Goal: Transaction & Acquisition: Purchase product/service

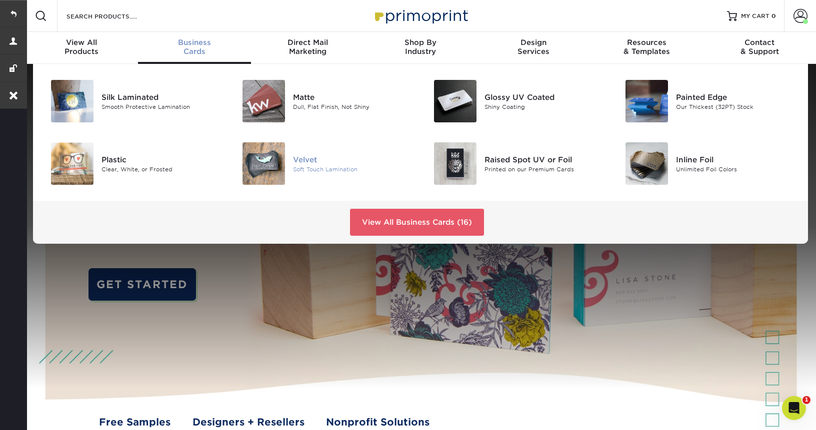
click at [300, 160] on div "Velvet" at bounding box center [353, 159] width 120 height 11
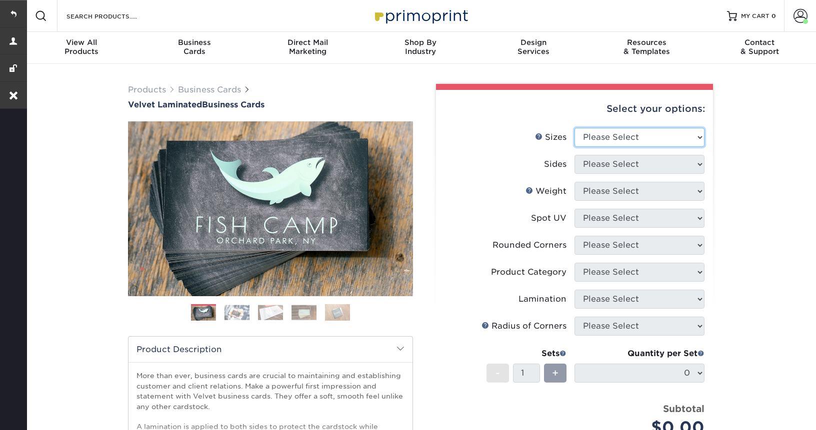
click at [613, 135] on select "Please Select 1.5" x 3.5" - Mini 1.75" x 3.5" - Mini 2" x 2" - Square 2" x 3" -…" at bounding box center [639, 137] width 130 height 19
select select "2.00x3.50"
click at [574, 128] on select "Please Select 1.5" x 3.5" - Mini 1.75" x 3.5" - Mini 2" x 2" - Square 2" x 3" -…" at bounding box center [639, 137] width 130 height 19
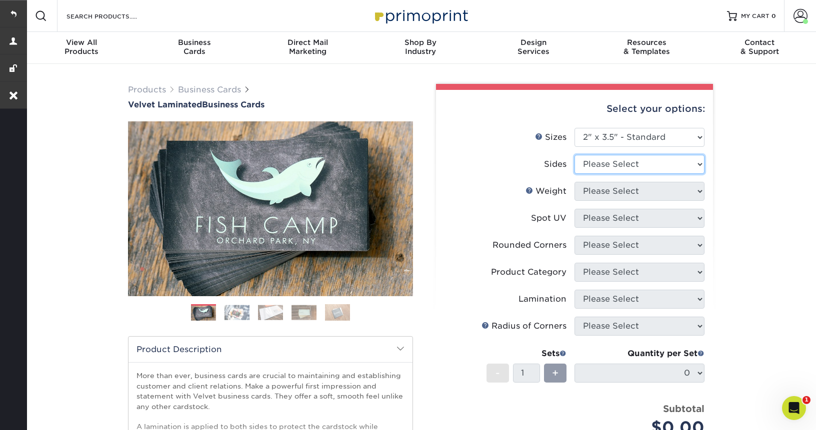
click at [609, 166] on select "Please Select Print Both Sides Print Front Only" at bounding box center [639, 164] width 130 height 19
select select "13abbda7-1d64-4f25-8bb2-c179b224825d"
click at [574, 155] on select "Please Select Print Both Sides Print Front Only" at bounding box center [639, 164] width 130 height 19
click at [608, 192] on select "Please Select 16PT" at bounding box center [639, 191] width 130 height 19
select select "16PT"
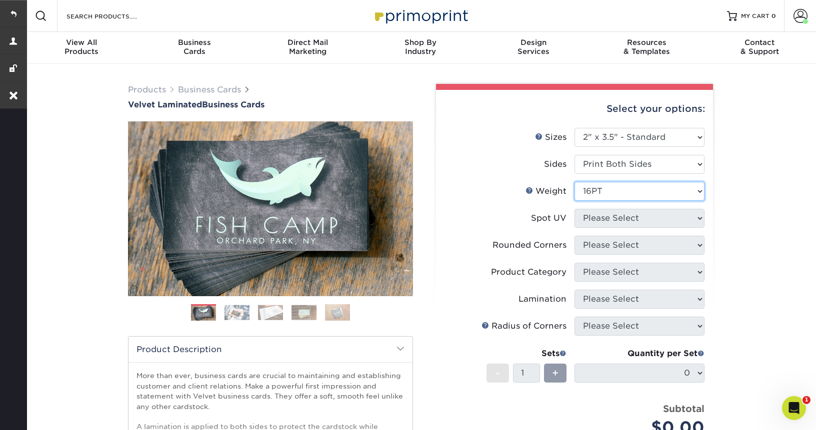
click at [574, 182] on select "Please Select 16PT" at bounding box center [639, 191] width 130 height 19
click at [608, 221] on select "Please Select No Spot UV Front and Back (Both Sides) Front Only Back Only" at bounding box center [639, 218] width 130 height 19
select select "3"
click at [574, 209] on select "Please Select No Spot UV Front and Back (Both Sides) Front Only Back Only" at bounding box center [639, 218] width 130 height 19
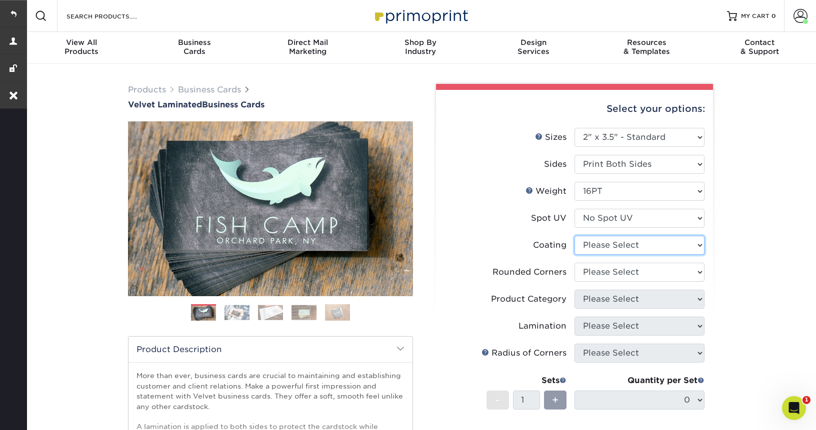
click at [639, 242] on select at bounding box center [639, 245] width 130 height 19
select select "3e7618de-abca-4bda-9f97-8b9129e913d8"
click at [574, 236] on select at bounding box center [639, 245] width 130 height 19
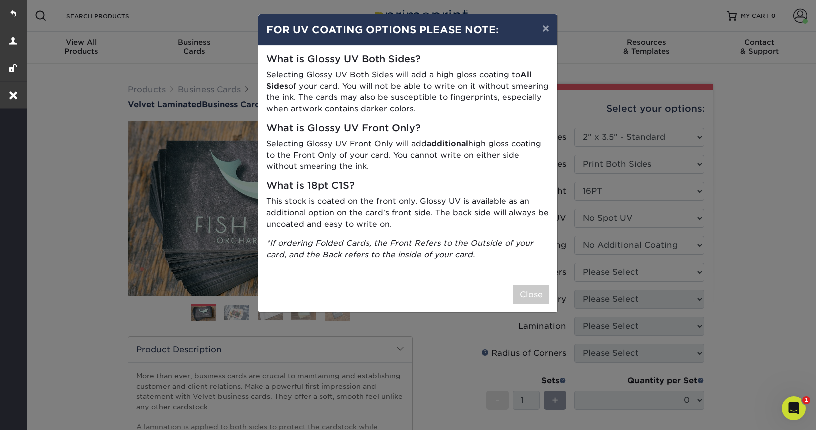
click at [631, 273] on div "× FOR UV COATING OPTIONS PLEASE NOTE: What is Glossy UV Both Sides? Selecting G…" at bounding box center [408, 215] width 816 height 430
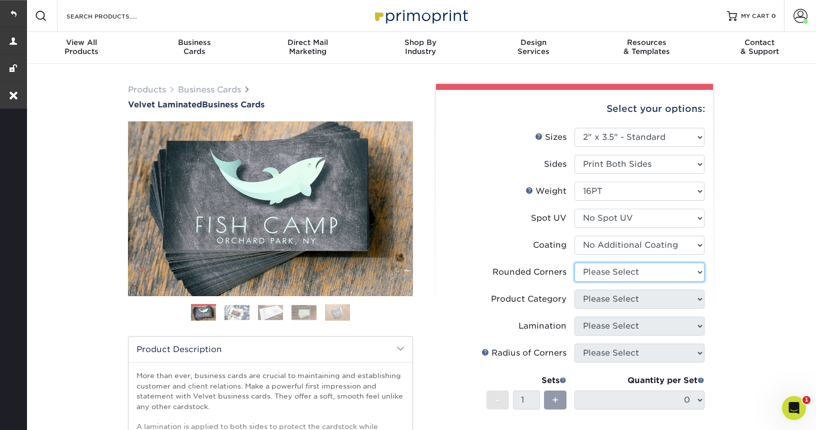
click at [631, 273] on select "Please Select Yes - Round 2 Corners Yes - Round 4 Corners No" at bounding box center [639, 272] width 130 height 19
select select "0"
click at [574, 263] on select "Please Select Yes - Round 2 Corners Yes - Round 4 Corners No" at bounding box center [639, 272] width 130 height 19
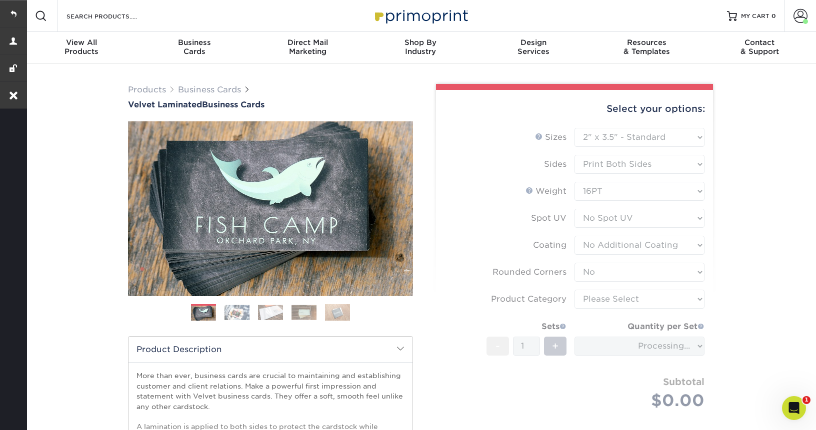
click at [635, 296] on form "Sizes Help Sizes Please Select 1.5" x 3.5" - Mini 1.75" x 3.5" - Mini 2" x 2" -…" at bounding box center [574, 280] width 261 height 305
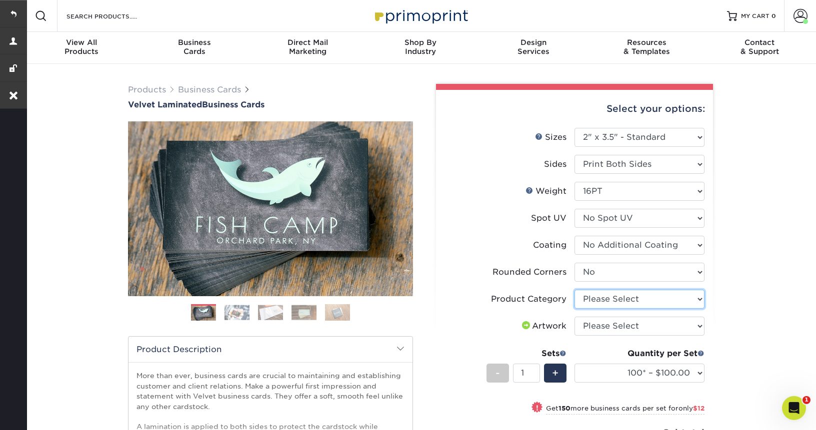
click at [661, 300] on select "Please Select Business Cards" at bounding box center [639, 299] width 130 height 19
select select "3b5148f1-0588-4f88-a218-97bcfdce65c1"
click at [574, 290] on select "Please Select Business Cards" at bounding box center [639, 299] width 130 height 19
click at [636, 329] on select "Please Select I will upload files I need a design - $100" at bounding box center [639, 326] width 130 height 19
select select "upload"
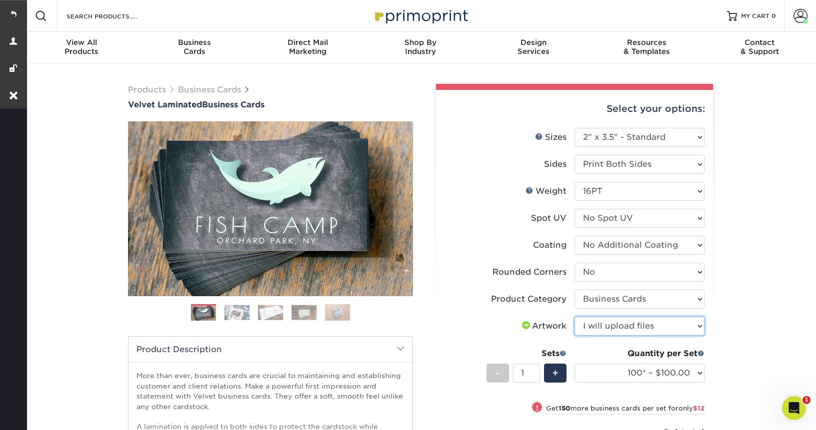
click at [574, 317] on select "Please Select I will upload files I need a design - $100" at bounding box center [639, 326] width 130 height 19
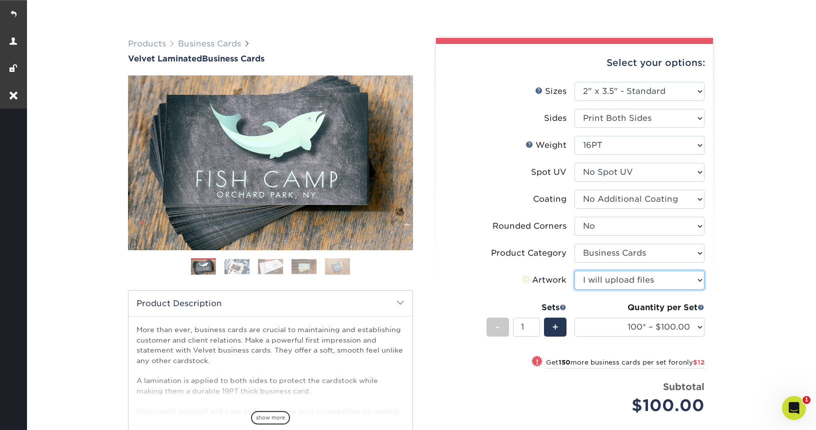
scroll to position [53, 0]
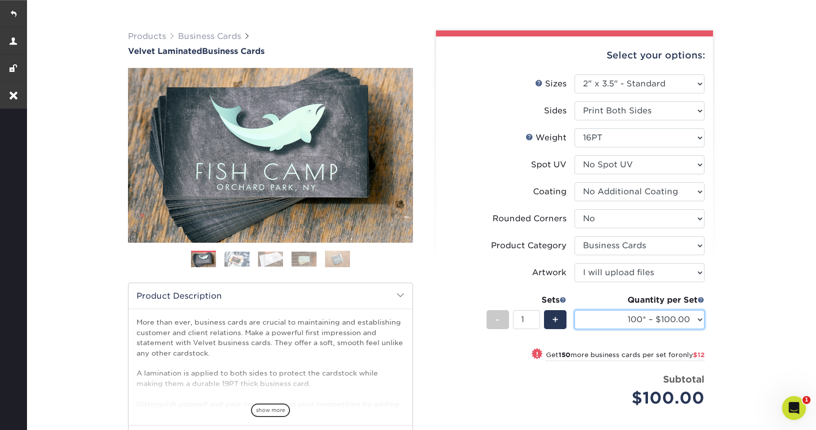
click at [625, 319] on select "100* – $100.00 250* – $112.00 500 – $120.00 1000 – $156.00 2500 – $307.00 5000 …" at bounding box center [639, 319] width 130 height 19
select select "250* – $112.00"
click at [574, 310] on select "100* – $100.00 250* – $112.00 500 – $120.00 1000 – $156.00 2500 – $307.00 5000 …" at bounding box center [639, 319] width 130 height 19
click at [556, 322] on span "+" at bounding box center [555, 319] width 6 height 15
type input "2"
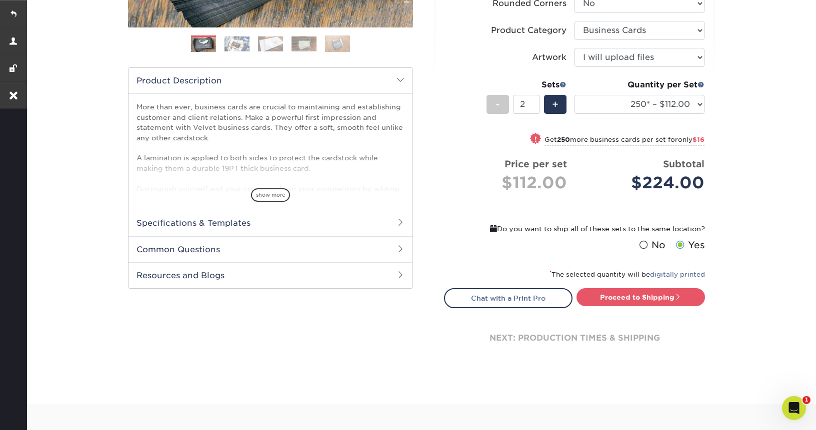
scroll to position [269, 0]
click at [646, 243] on span at bounding box center [643, 244] width 8 height 9
click at [0, 0] on input "No" at bounding box center [0, 0] width 0 height 0
click at [626, 301] on link "Proceed to Shipping" at bounding box center [640, 297] width 128 height 18
type input "Set 1"
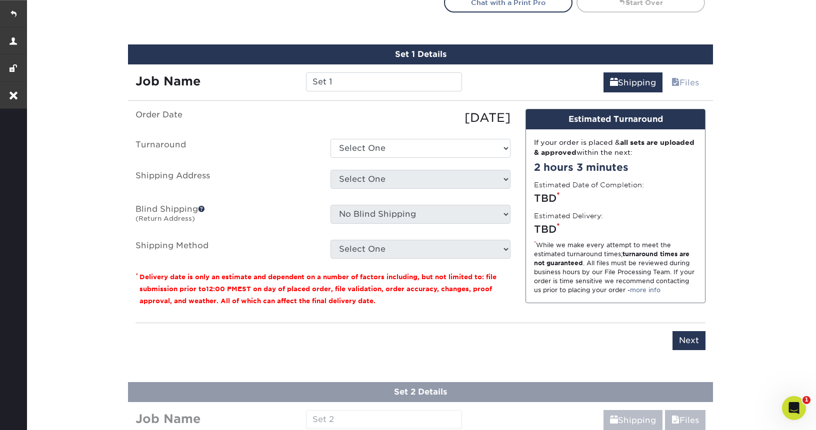
scroll to position [584, 0]
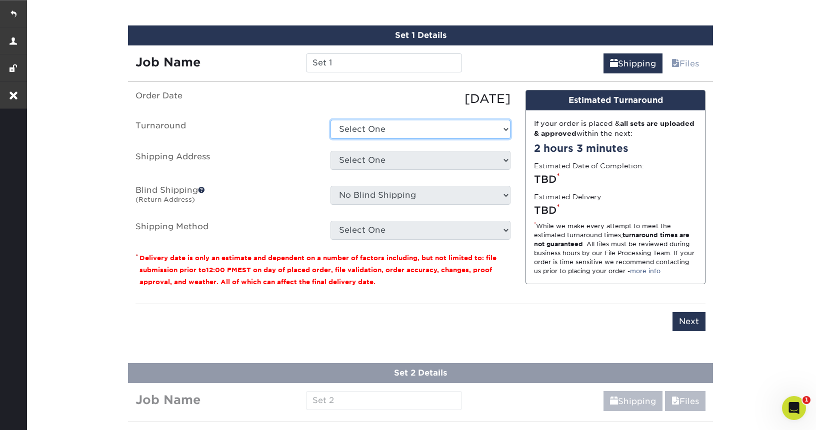
click at [396, 132] on select "Select One 2-4 Business Days 2 Day Next Business Day" at bounding box center [420, 129] width 180 height 19
select select "b1f96aa8-67f1-4e93-8800-3663dc6eb9ce"
click at [330, 120] on select "Select One 2-4 Business Days 2 Day Next Business Day" at bounding box center [420, 129] width 180 height 19
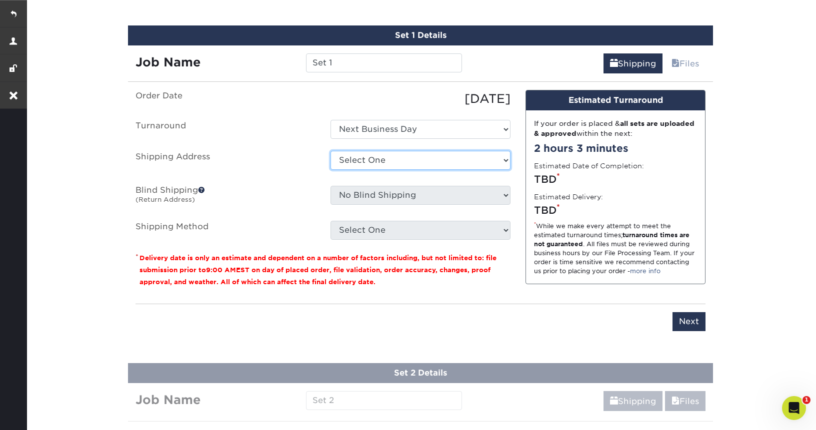
click at [404, 163] on select "Select One Orlando Office Tim Fitzpatrick + Add New Address" at bounding box center [420, 160] width 180 height 19
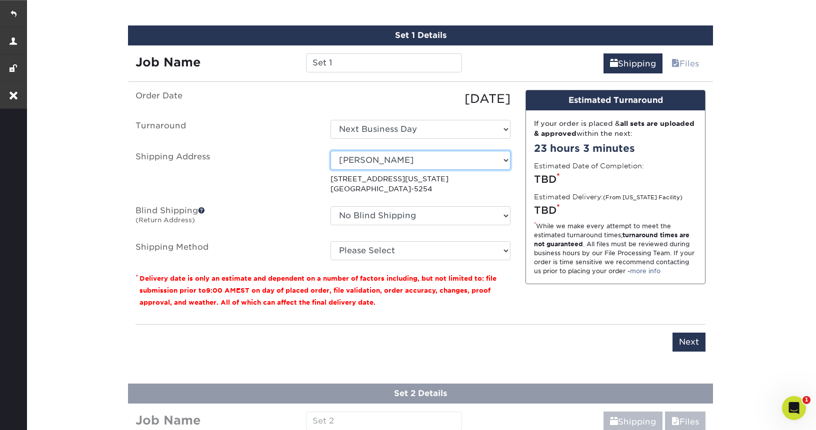
click at [406, 161] on select "Select One Orlando Office Tim Fitzpatrick + Add New Address" at bounding box center [420, 160] width 180 height 19
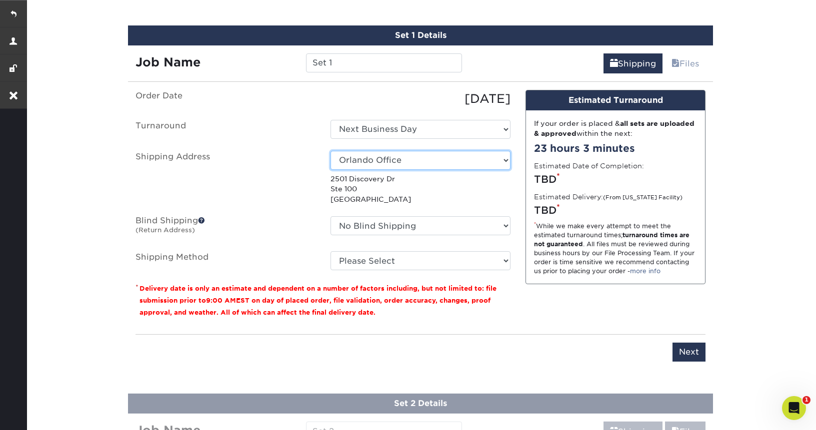
click at [421, 163] on select "Select One Orlando Office Tim Fitzpatrick + Add New Address" at bounding box center [420, 160] width 180 height 19
select select "newaddress"
click at [330, 151] on select "Select One Orlando Office Tim Fitzpatrick + Add New Address" at bounding box center [420, 160] width 180 height 19
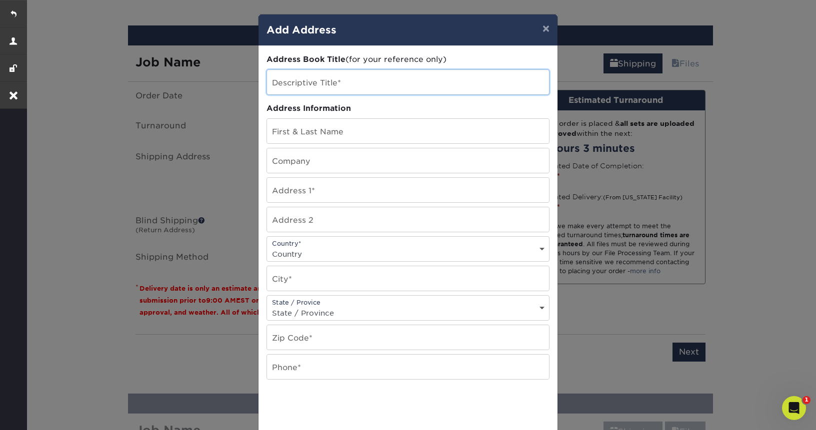
click at [319, 89] on input "text" at bounding box center [408, 82] width 282 height 24
paste input "[PERSON_NAME]"
type input "[PERSON_NAME]"
click at [302, 136] on input "text" at bounding box center [408, 131] width 282 height 24
paste input "[PERSON_NAME]"
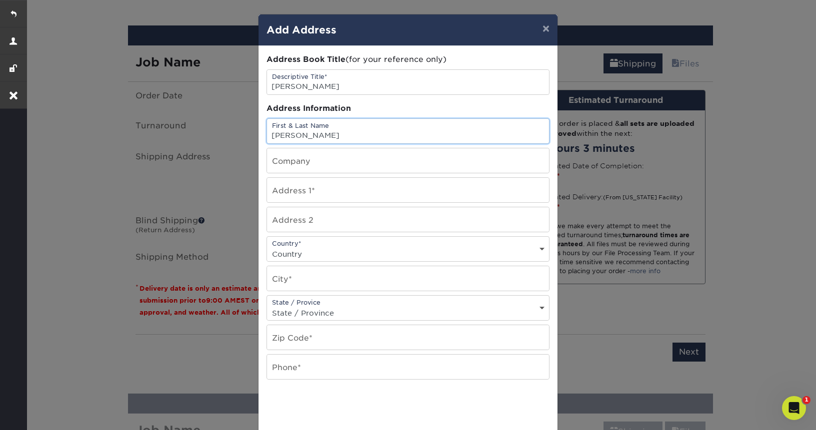
type input "[PERSON_NAME]"
click at [295, 190] on input "text" at bounding box center [408, 190] width 282 height 24
paste input "[STREET_ADDRESS]"
type input "[STREET_ADDRESS]"
click at [286, 255] on select "Country United States Canada ----------------------------- Afghanistan Albania …" at bounding box center [408, 254] width 282 height 14
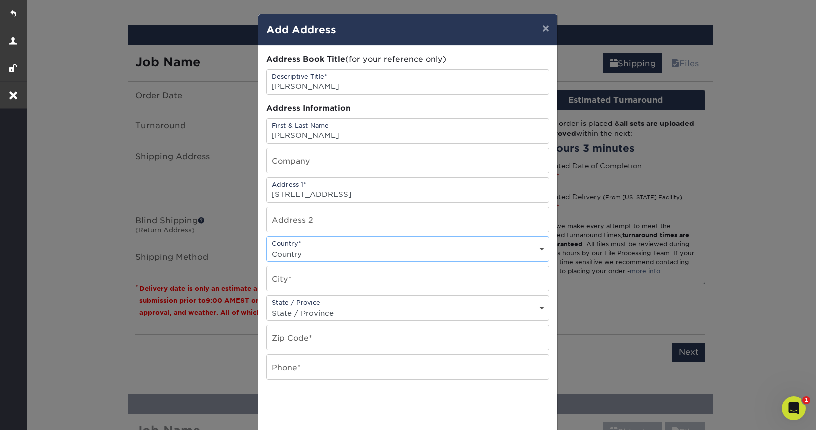
select select "US"
click at [267, 247] on select "Country United States Canada ----------------------------- Afghanistan Albania …" at bounding box center [408, 254] width 282 height 14
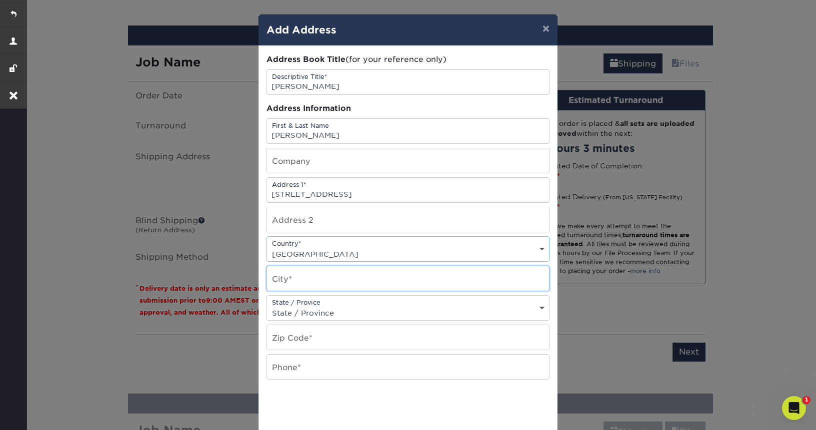
click at [285, 282] on input "text" at bounding box center [408, 278] width 282 height 24
type input "Dallas"
select select "TX"
click at [267, 306] on select "State / Province Alabama Alaska Arizona Arkansas California Colorado Connecticu…" at bounding box center [408, 313] width 282 height 14
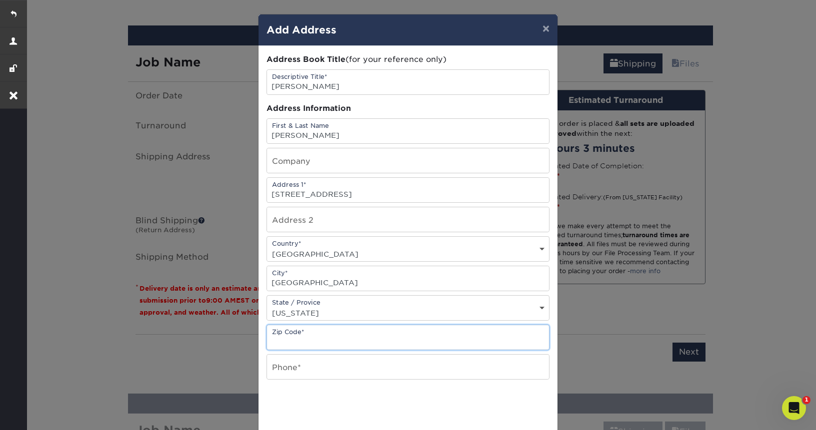
click at [286, 343] on input "text" at bounding box center [408, 337] width 282 height 24
paste input "75230"
type input "75230"
click at [282, 376] on input "text" at bounding box center [408, 367] width 282 height 24
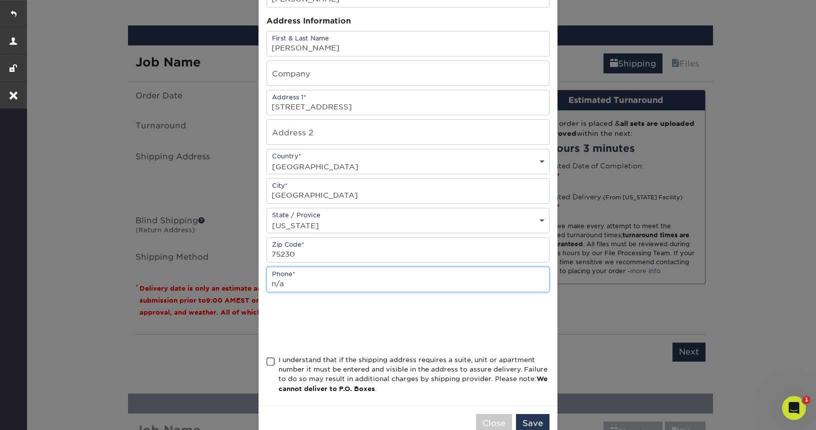
scroll to position [89, 0]
type input "n/a"
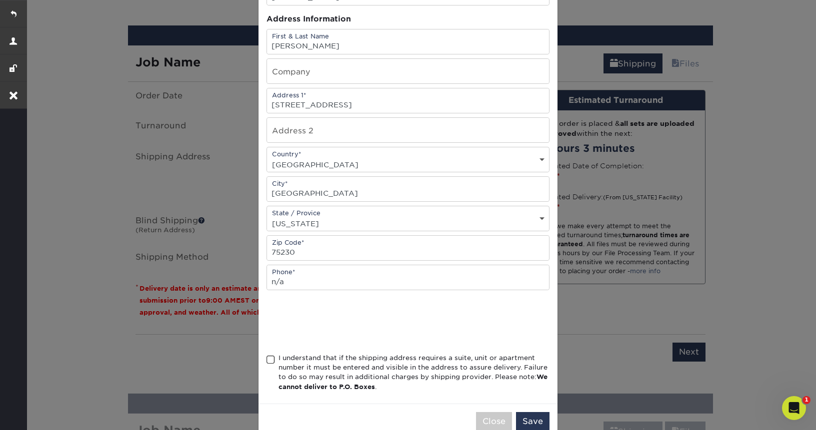
click at [270, 360] on span at bounding box center [270, 359] width 8 height 9
click at [0, 0] on input "I understand that if the shipping address requires a suite, unit or apartment n…" at bounding box center [0, 0] width 0 height 0
click at [537, 423] on button "Save" at bounding box center [532, 421] width 33 height 19
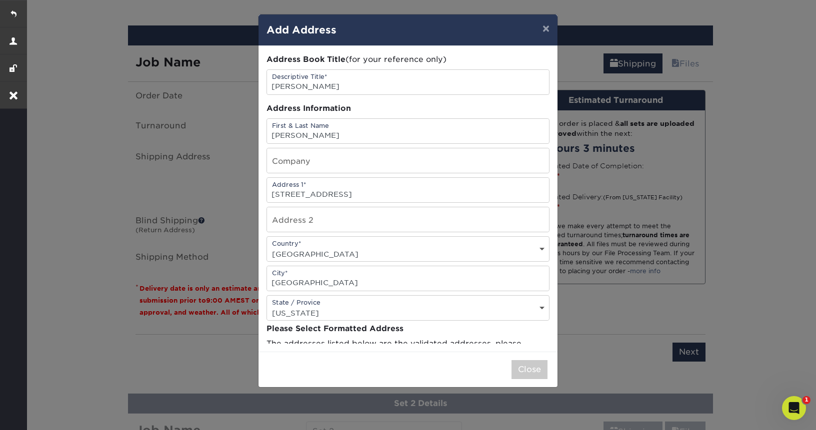
scroll to position [0, 0]
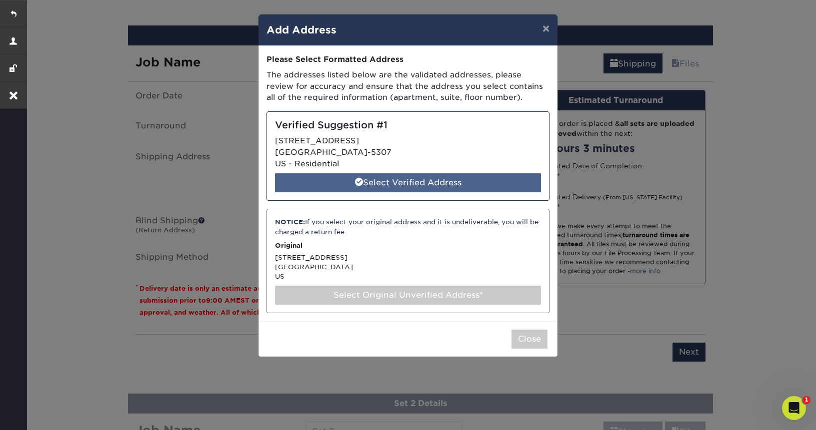
click at [389, 177] on div "Select Verified Address" at bounding box center [408, 182] width 266 height 19
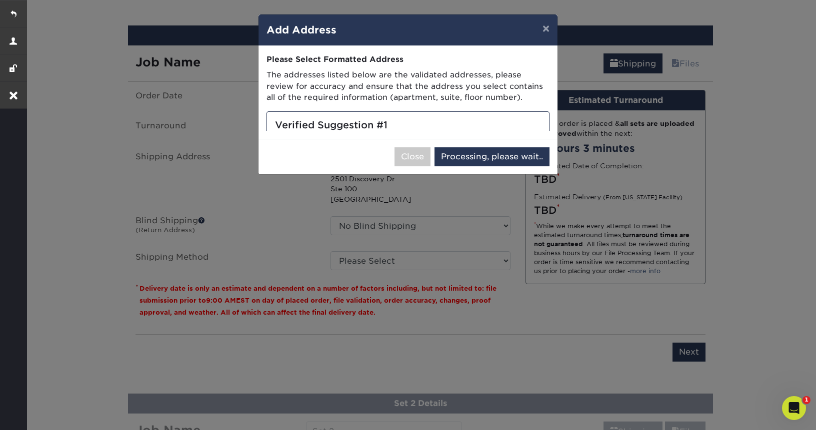
select select "285613"
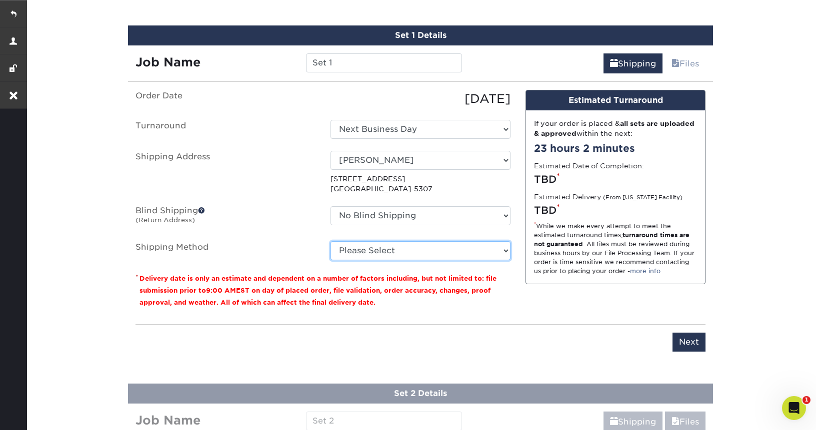
click at [395, 256] on select "Please Select Ground Shipping (+$7.84) 3 Day Shipping Service (+$20.22) 2 Day A…" at bounding box center [420, 250] width 180 height 19
click at [330, 241] on select "Please Select Ground Shipping (+$7.84) 3 Day Shipping Service (+$20.22) 2 Day A…" at bounding box center [420, 250] width 180 height 19
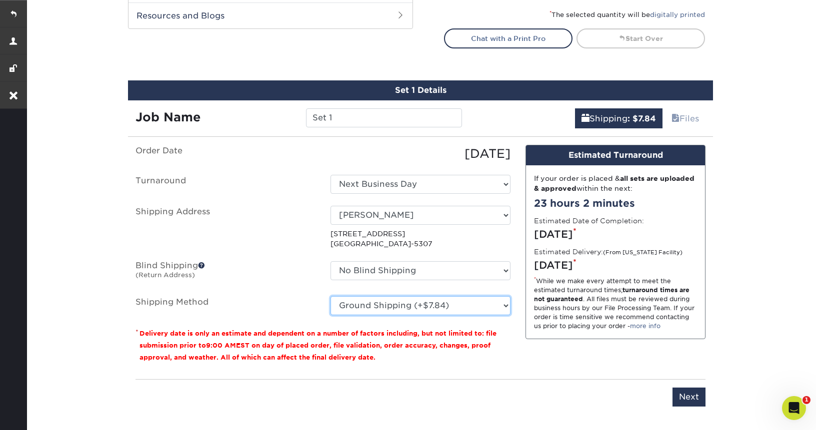
scroll to position [535, 0]
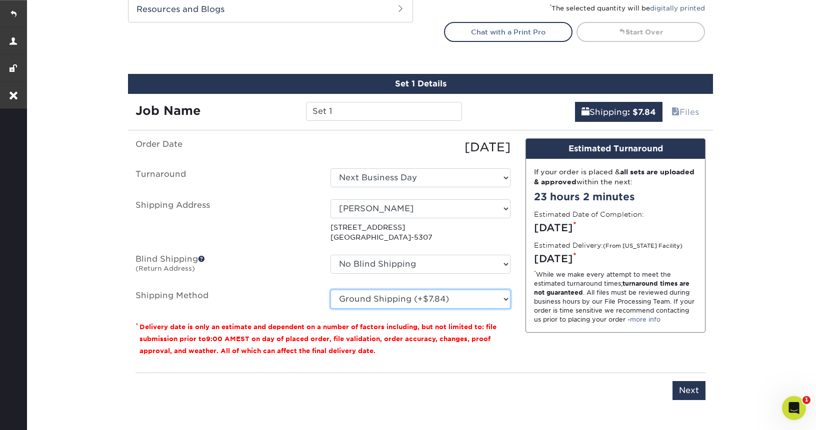
click at [436, 298] on select "Please Select Ground Shipping (+$7.84) 3 Day Shipping Service (+$20.22) 2 Day A…" at bounding box center [420, 299] width 180 height 19
select select "01"
click at [330, 290] on select "Please Select Ground Shipping (+$7.84) 3 Day Shipping Service (+$20.22) 2 Day A…" at bounding box center [420, 299] width 180 height 19
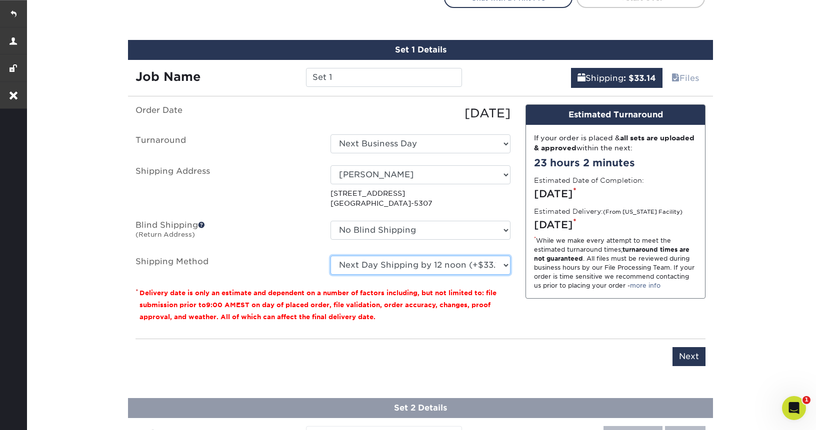
scroll to position [579, 0]
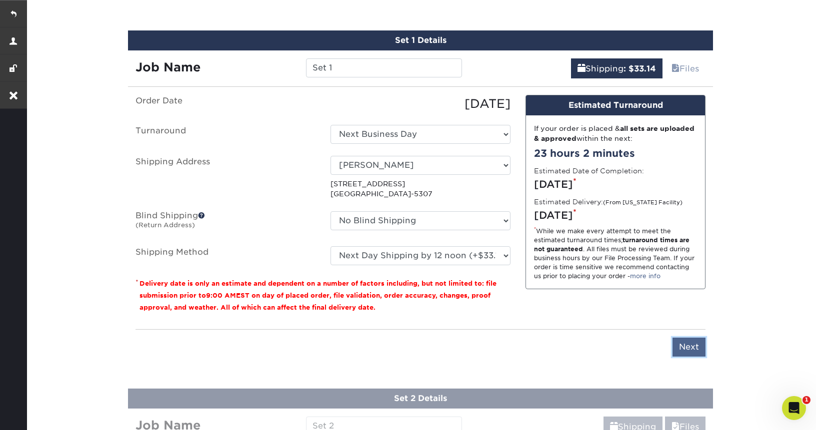
click at [691, 349] on input "Next" at bounding box center [688, 347] width 33 height 19
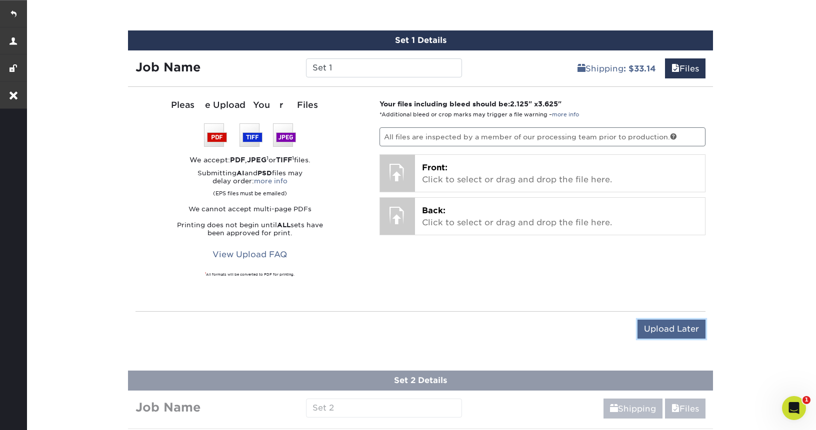
click at [674, 326] on input "Upload Later" at bounding box center [671, 329] width 68 height 19
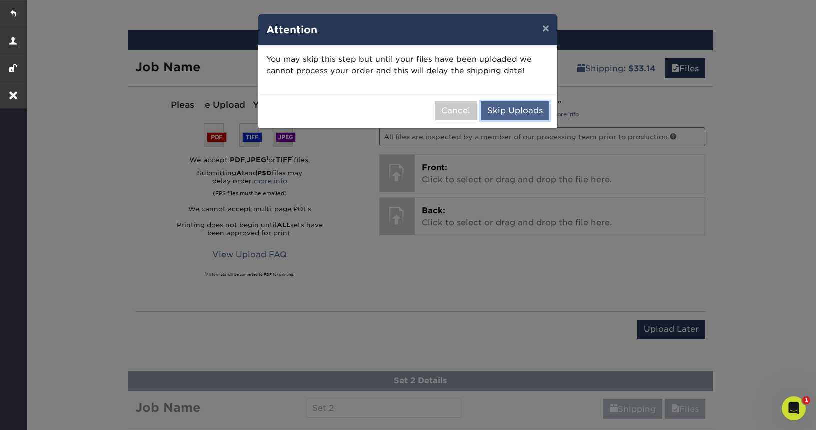
click at [510, 112] on button "Skip Uploads" at bounding box center [515, 110] width 68 height 19
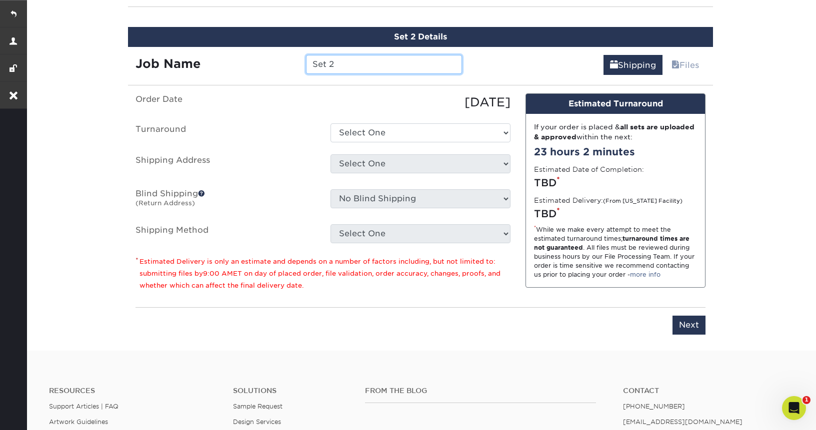
scroll to position [662, 0]
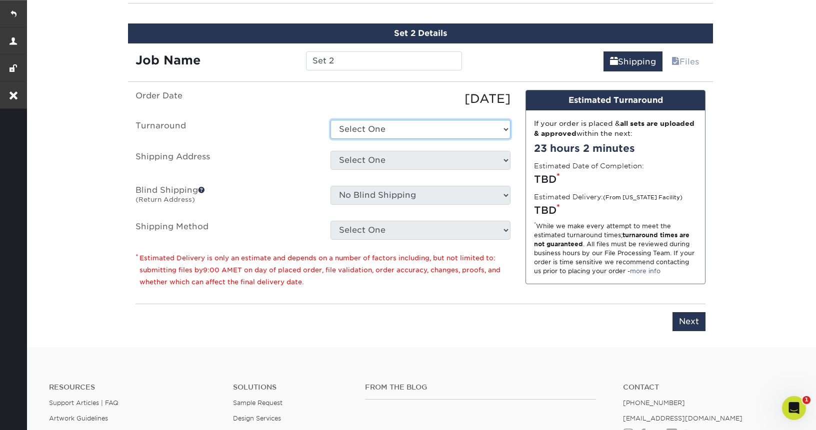
click at [416, 130] on select "Select One 2-4 Business Days 2 Day Next Business Day" at bounding box center [420, 129] width 180 height 19
select select "b1f96aa8-67f1-4e93-8800-3663dc6eb9ce"
click at [330, 120] on select "Select One 2-4 Business Days 2 Day Next Business Day" at bounding box center [420, 129] width 180 height 19
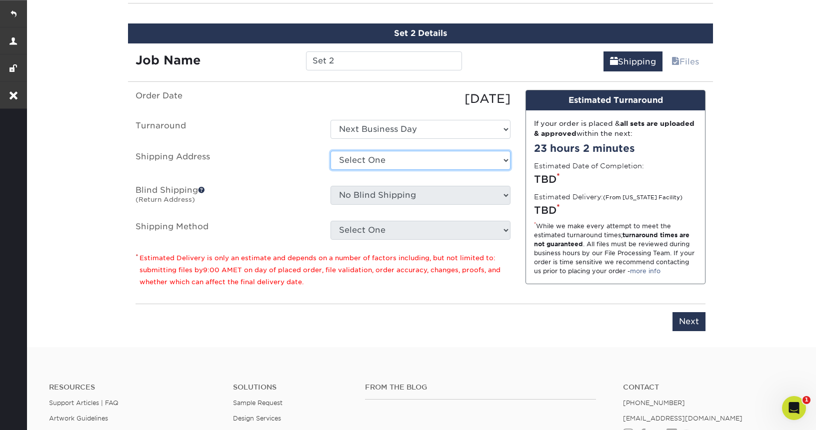
click at [409, 164] on select "Select One Orlando Office Tim Fitzpatrick + Add New Address" at bounding box center [420, 160] width 180 height 19
select select "285197"
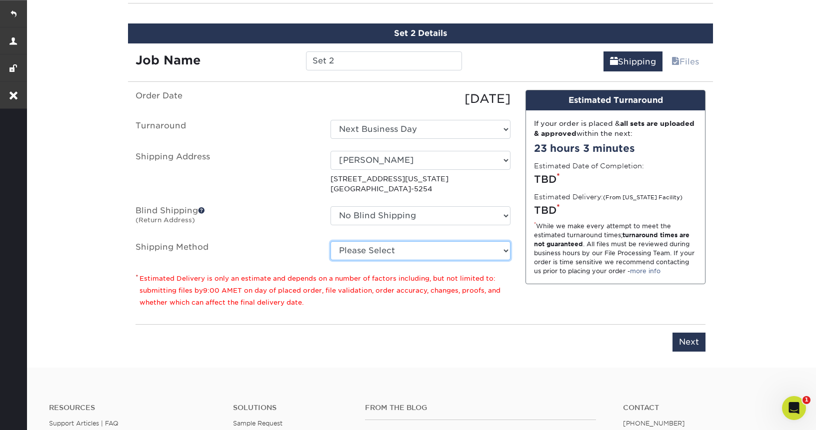
click at [434, 247] on select "Please Select Ground Shipping (+$7.84) 3 Day Shipping Service (+$24.92) 2 Day A…" at bounding box center [420, 250] width 180 height 19
select select "03"
click at [330, 241] on select "Please Select Ground Shipping (+$7.84) 3 Day Shipping Service (+$24.92) 2 Day A…" at bounding box center [420, 250] width 180 height 19
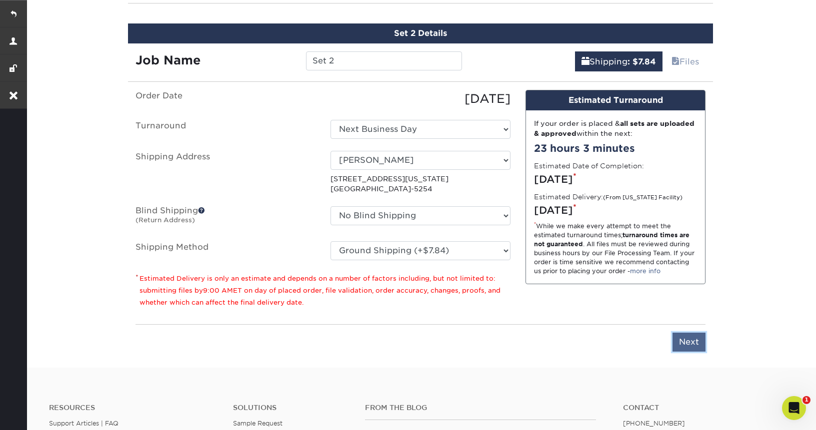
click at [691, 345] on input "Next" at bounding box center [688, 342] width 33 height 19
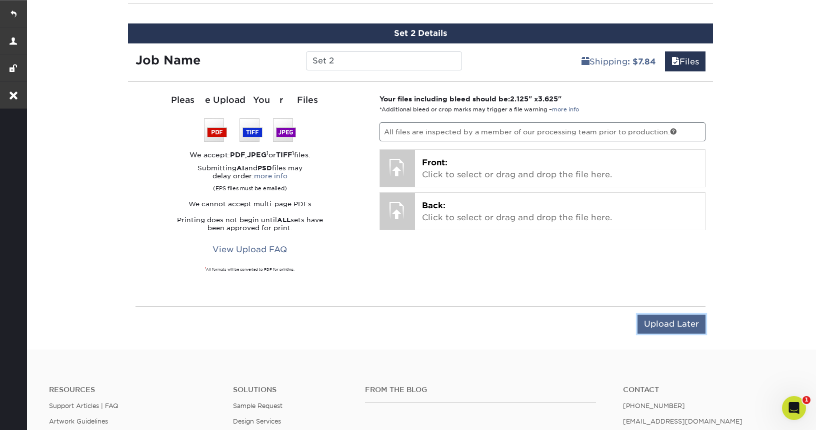
click at [675, 319] on input "Upload Later" at bounding box center [671, 324] width 68 height 19
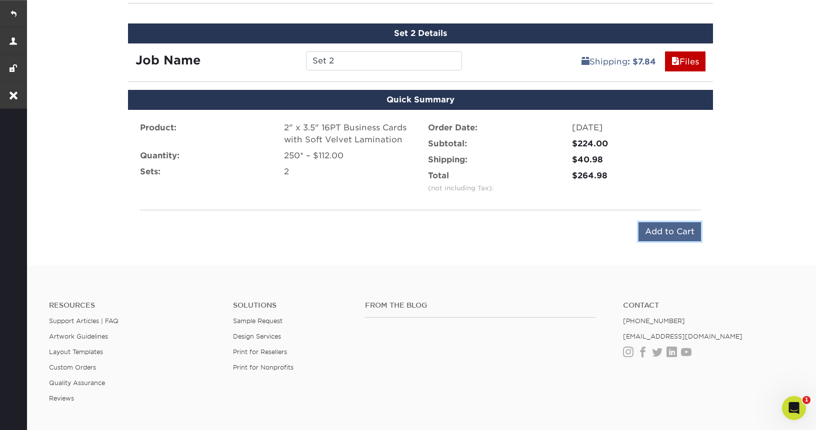
click at [662, 227] on input "Add to Cart" at bounding box center [669, 231] width 62 height 19
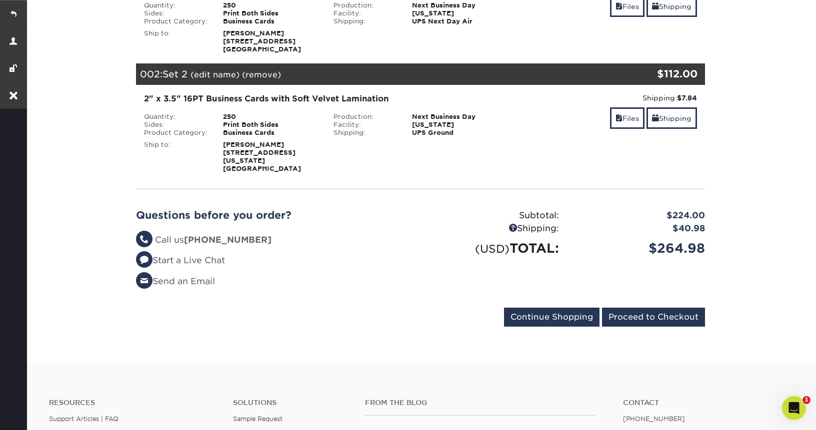
scroll to position [220, 0]
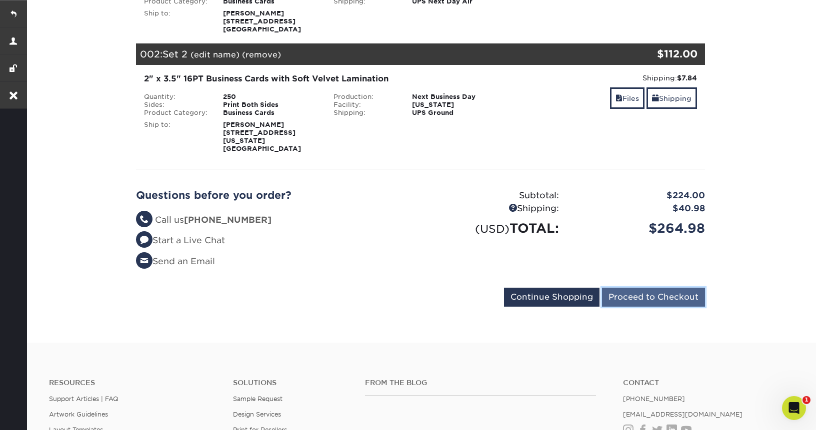
click at [634, 293] on input "Proceed to Checkout" at bounding box center [653, 297] width 103 height 19
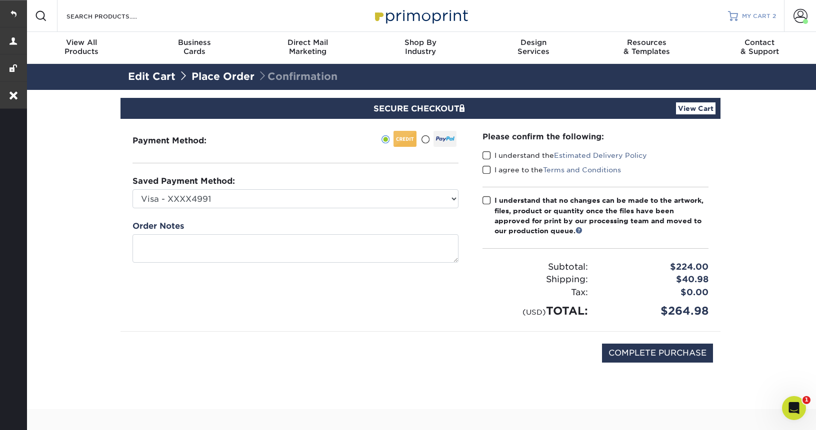
click at [754, 19] on span "MY CART" at bounding box center [756, 16] width 28 height 8
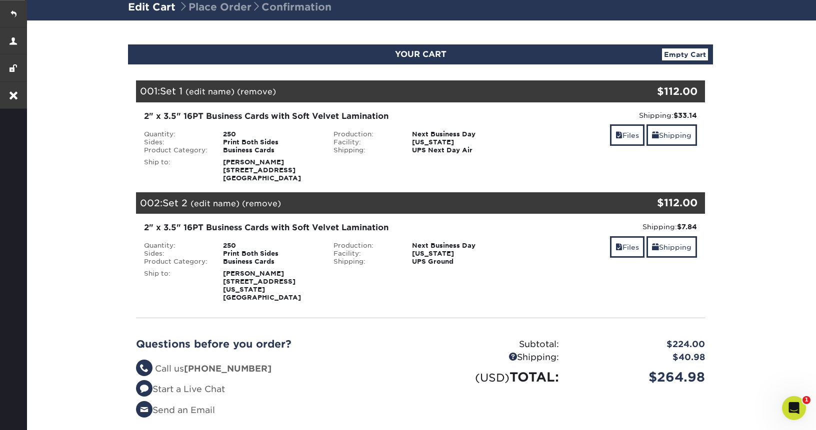
scroll to position [63, 0]
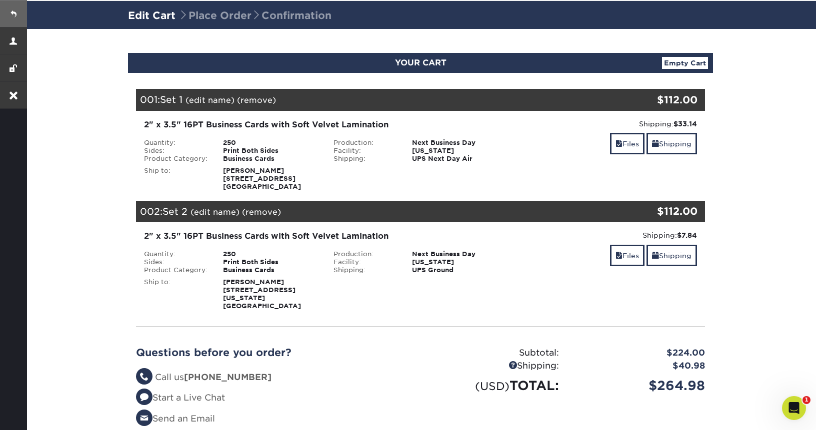
click at [10, 12] on link at bounding box center [13, 13] width 27 height 27
